Goal: Task Accomplishment & Management: Use online tool/utility

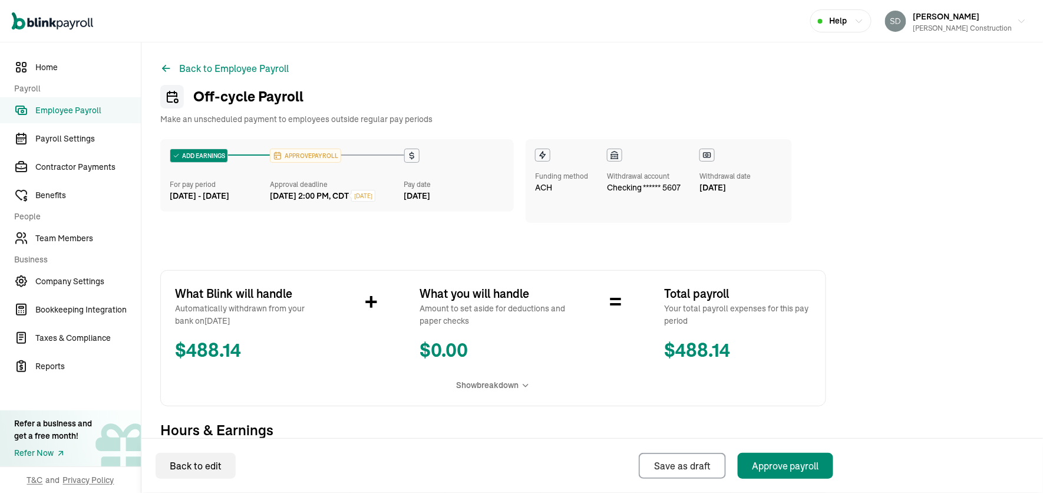
click at [97, 104] on span "Employee Payroll" at bounding box center [88, 110] width 106 height 12
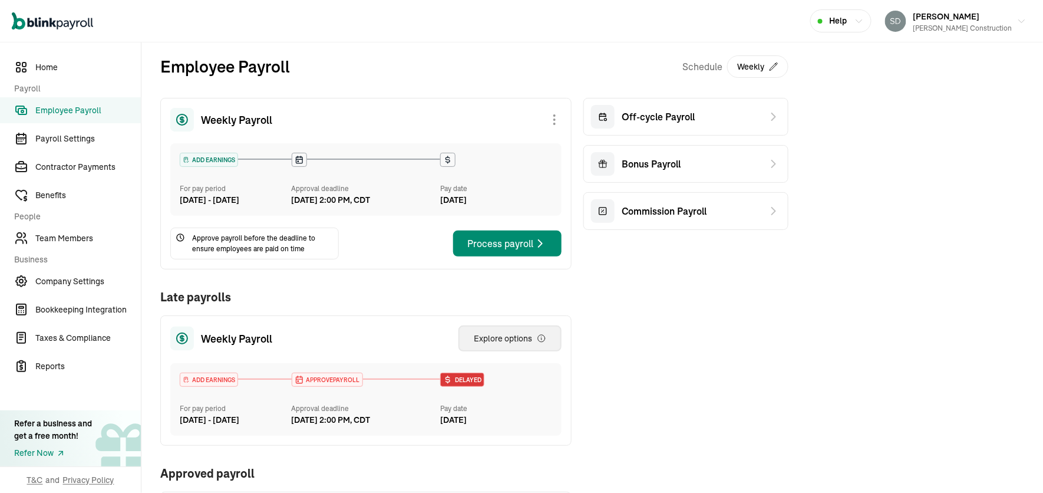
click at [510, 344] on div "Explore options" at bounding box center [510, 338] width 73 height 12
click at [692, 113] on span "Off-cycle Payroll" at bounding box center [658, 117] width 73 height 14
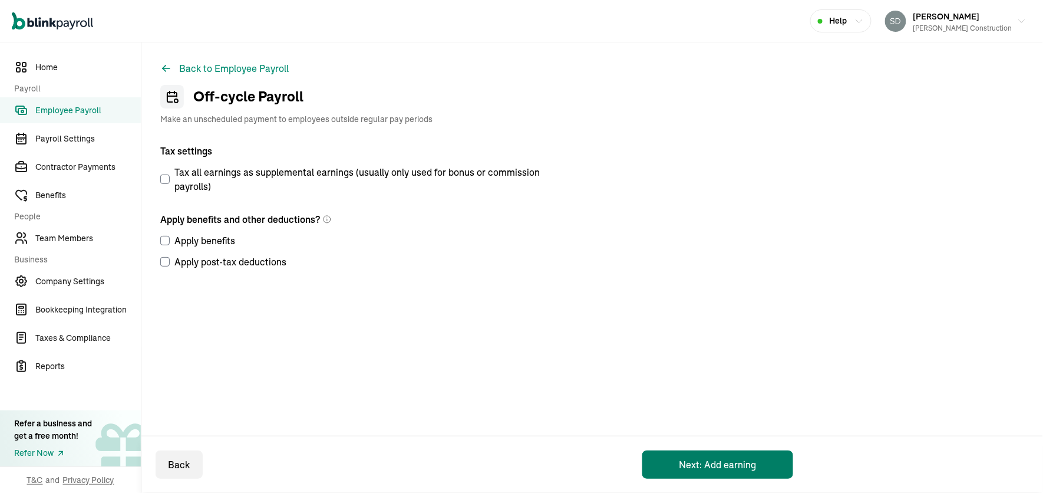
click at [712, 463] on button "Next: Add earning" at bounding box center [718, 464] width 151 height 28
select select "direct_deposit"
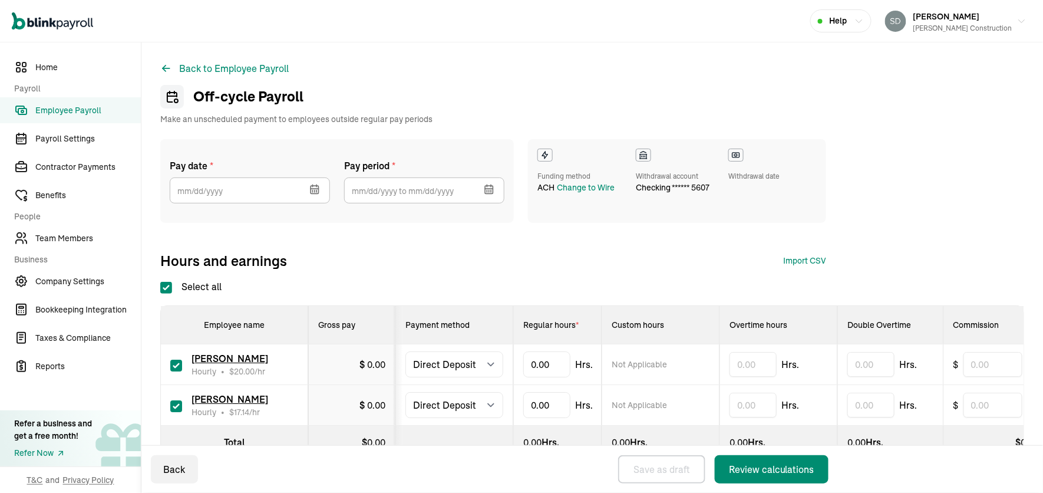
checkbox input "true"
type input "10"
type input "14"
click at [491, 190] on icon "button" at bounding box center [491, 191] width 0 height 2
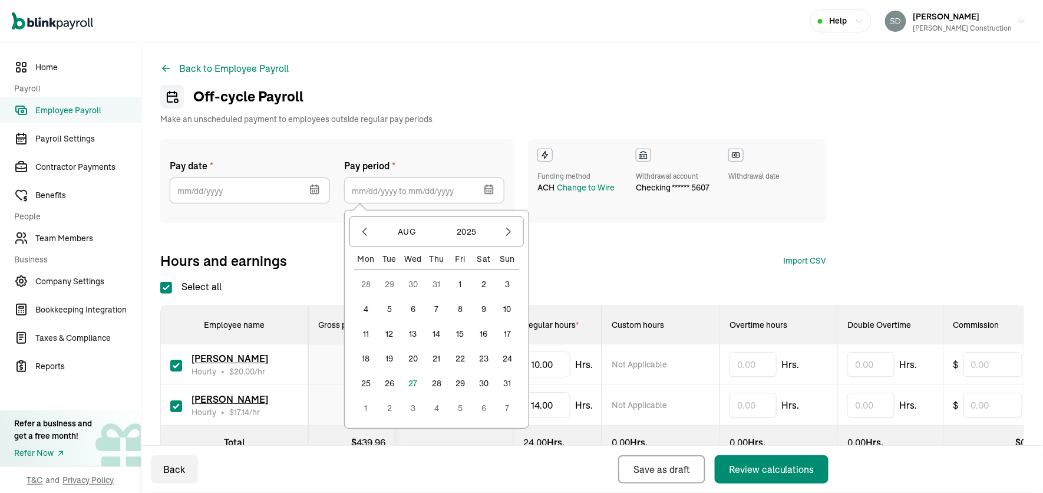
click at [484, 360] on button "23" at bounding box center [484, 359] width 24 height 24
click at [483, 375] on button "30" at bounding box center [484, 383] width 24 height 24
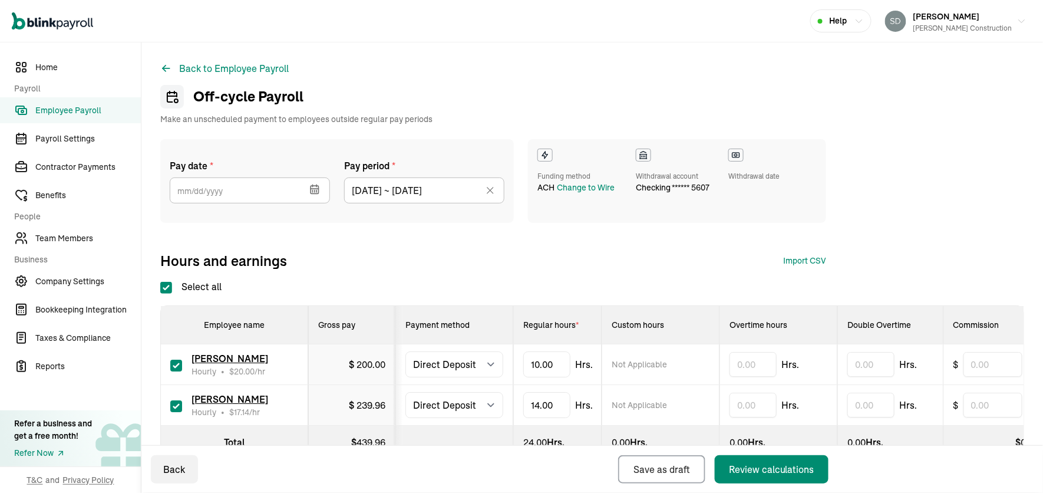
type input "[DATE] ~ [DATE]"
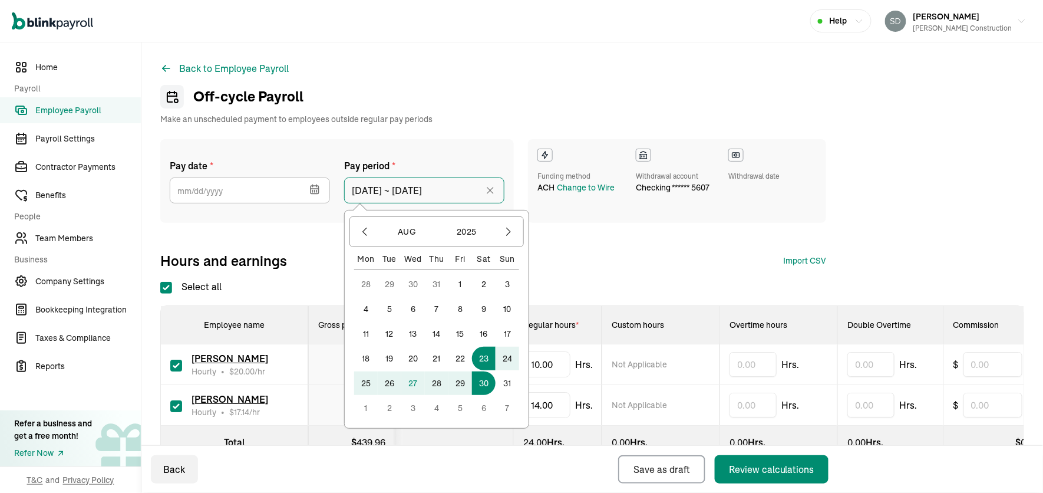
click at [453, 192] on input "[DATE] ~ [DATE]" at bounding box center [424, 190] width 160 height 26
click at [460, 380] on button "29" at bounding box center [461, 383] width 24 height 24
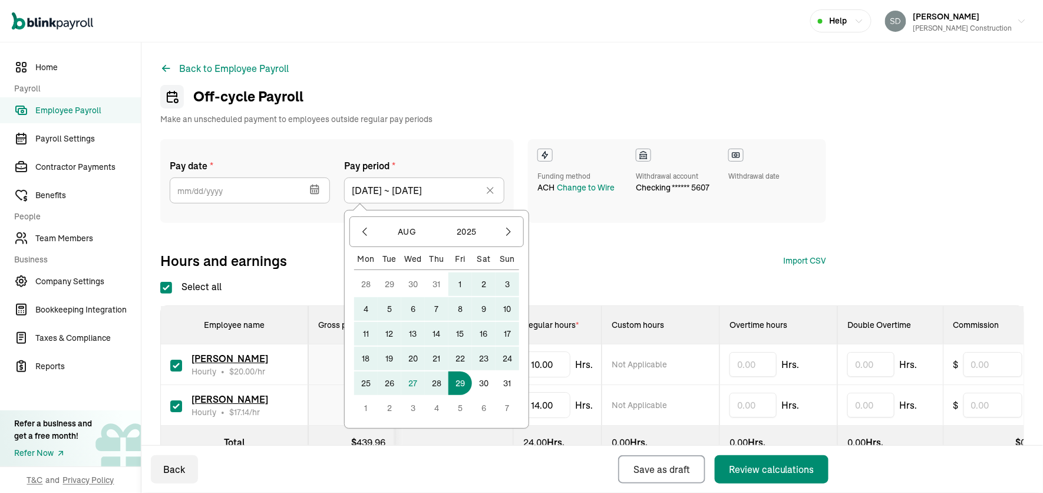
click at [326, 229] on div "Pay date * [DATE] Mon Tue Wed Thu Fri Sat Sun 28 29 30 31 1 2 3 4 5 6 7 8 9 10 …" at bounding box center [493, 185] width 666 height 93
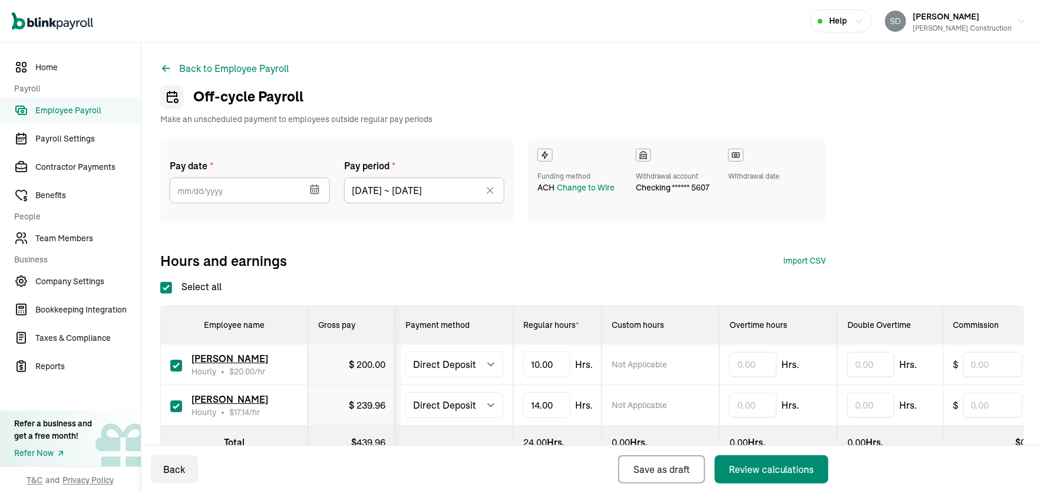
click at [494, 191] on icon at bounding box center [491, 190] width 12 height 12
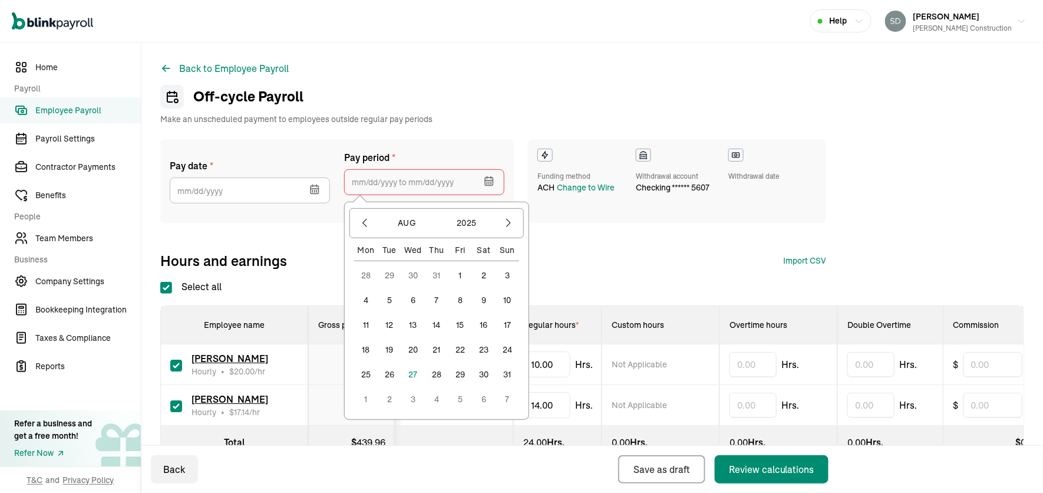
click at [469, 178] on input "text" at bounding box center [424, 182] width 160 height 26
click at [486, 352] on button "23" at bounding box center [484, 350] width 24 height 24
click at [460, 373] on button "29" at bounding box center [461, 375] width 24 height 24
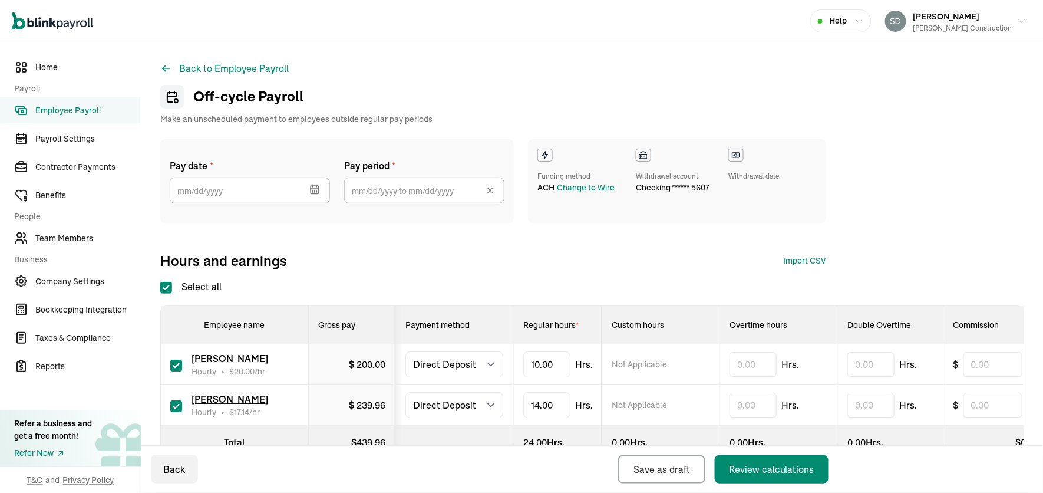
type input "[DATE] ~ [DATE]"
click at [313, 190] on icon "button" at bounding box center [313, 191] width 0 height 2
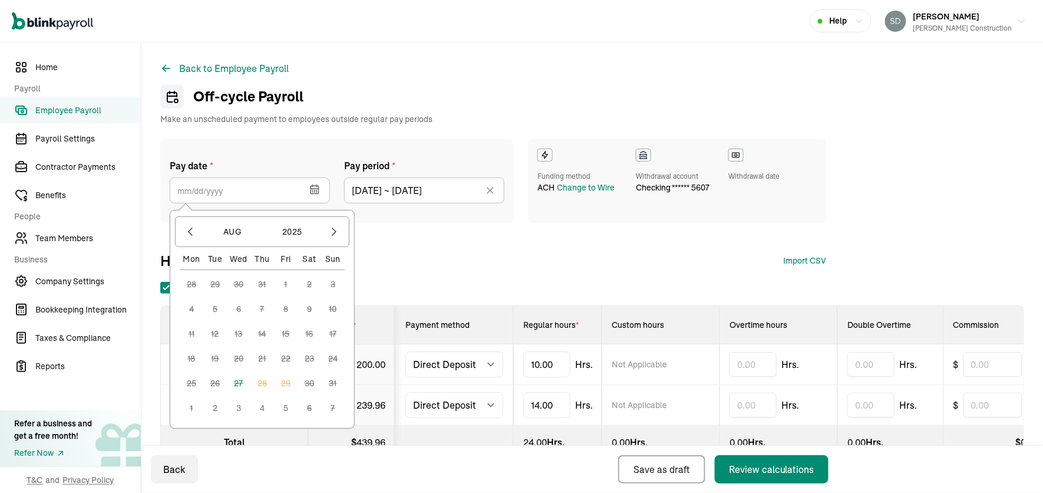
click at [237, 411] on button "3" at bounding box center [239, 408] width 24 height 24
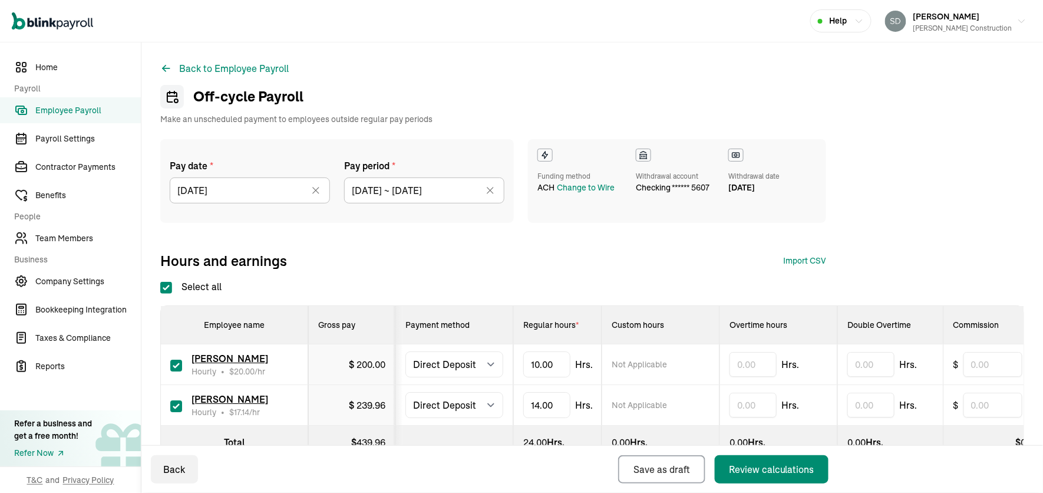
click at [314, 189] on icon at bounding box center [316, 190] width 12 height 12
click at [314, 179] on icon "button" at bounding box center [315, 181] width 12 height 12
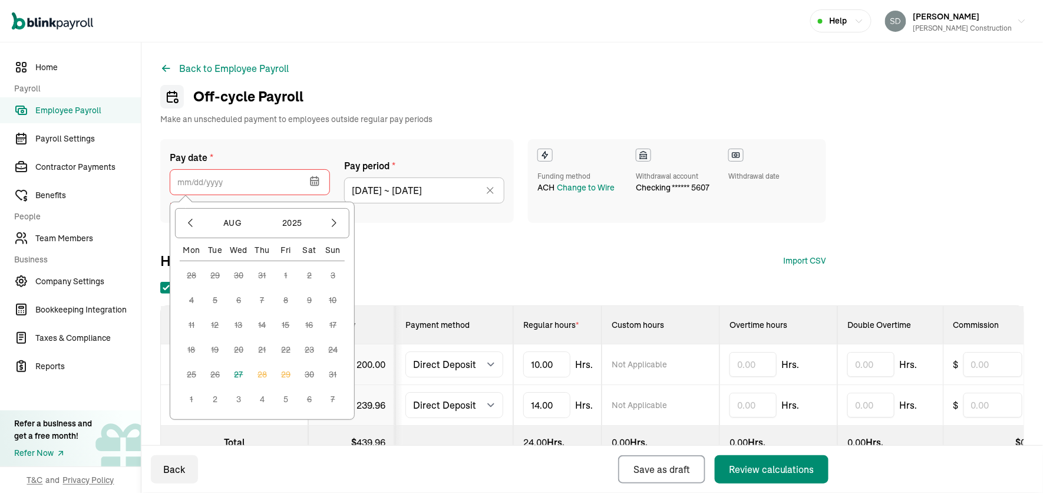
click at [262, 401] on button "4" at bounding box center [263, 399] width 24 height 24
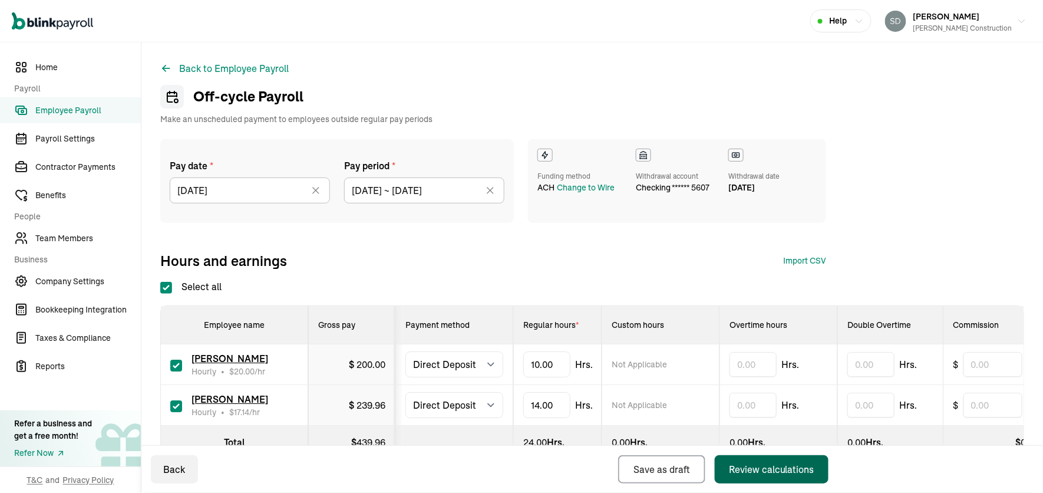
click at [767, 463] on div "Review calculations" at bounding box center [771, 469] width 85 height 14
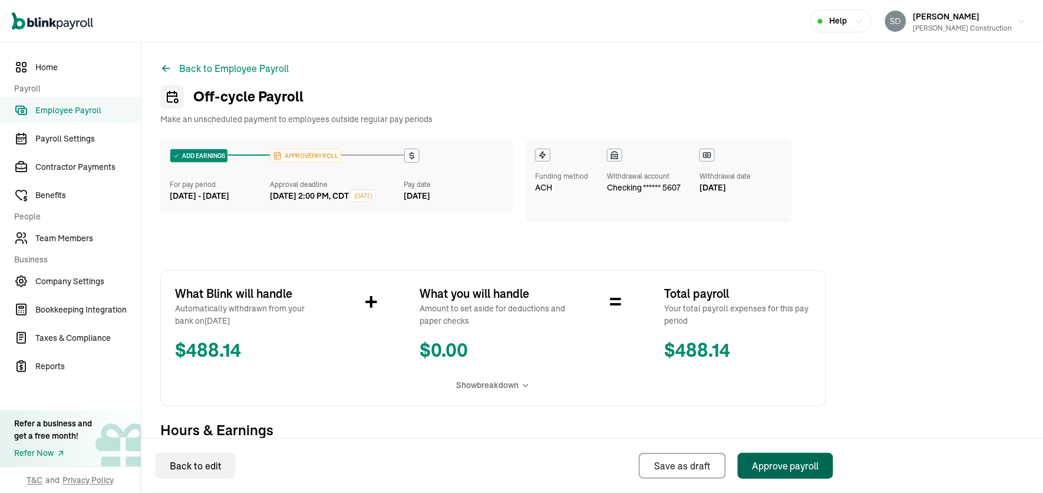
click at [777, 464] on div "Approve payroll" at bounding box center [785, 466] width 67 height 14
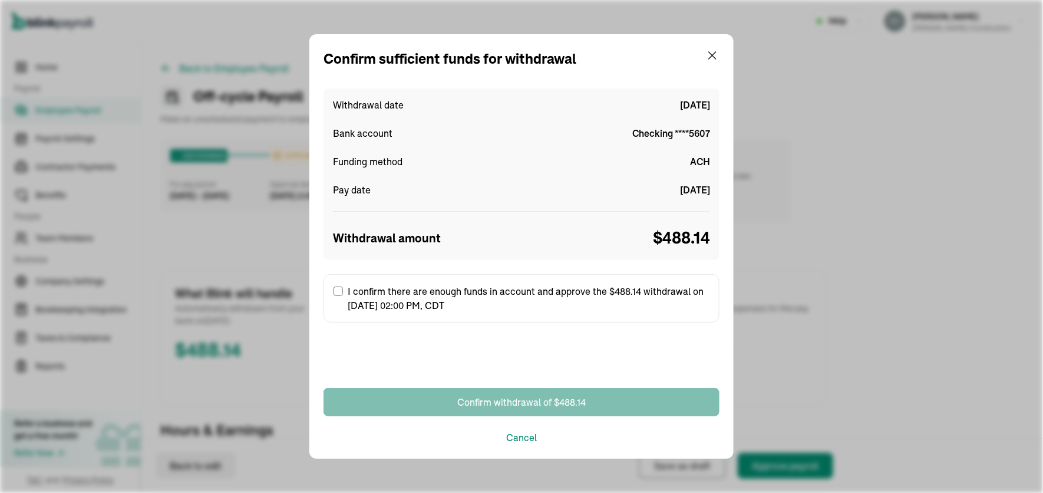
click at [338, 291] on input "I confirm there are enough funds in account and approve the $488.14 withdrawal …" at bounding box center [338, 290] width 9 height 9
checkbox input "true"
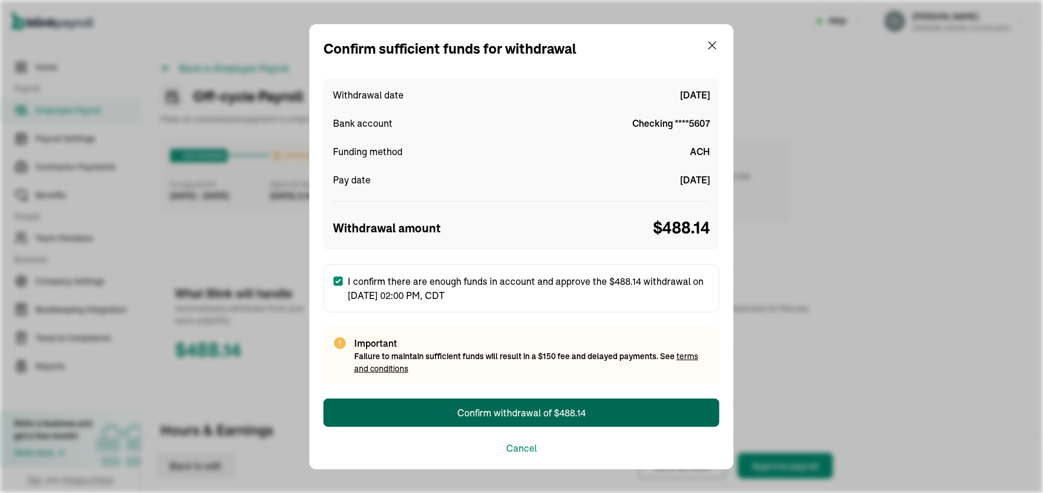
click at [503, 413] on div "Confirm withdrawal of $488.14" at bounding box center [521, 413] width 129 height 14
